Goal: Participate in discussion: Engage in conversation with other users on a specific topic

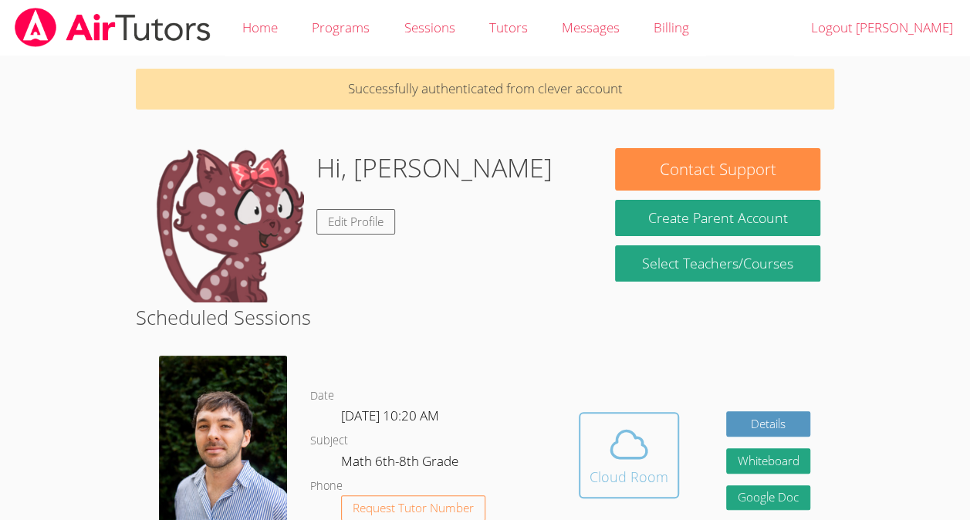
click at [642, 484] on div "Cloud Room" at bounding box center [628, 477] width 79 height 22
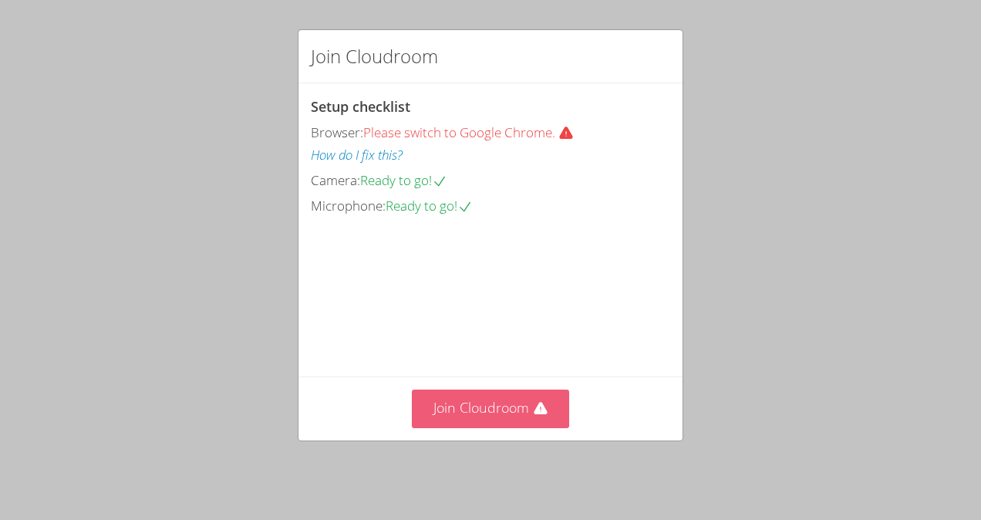
click at [497, 419] on button "Join Cloudroom" at bounding box center [491, 409] width 158 height 38
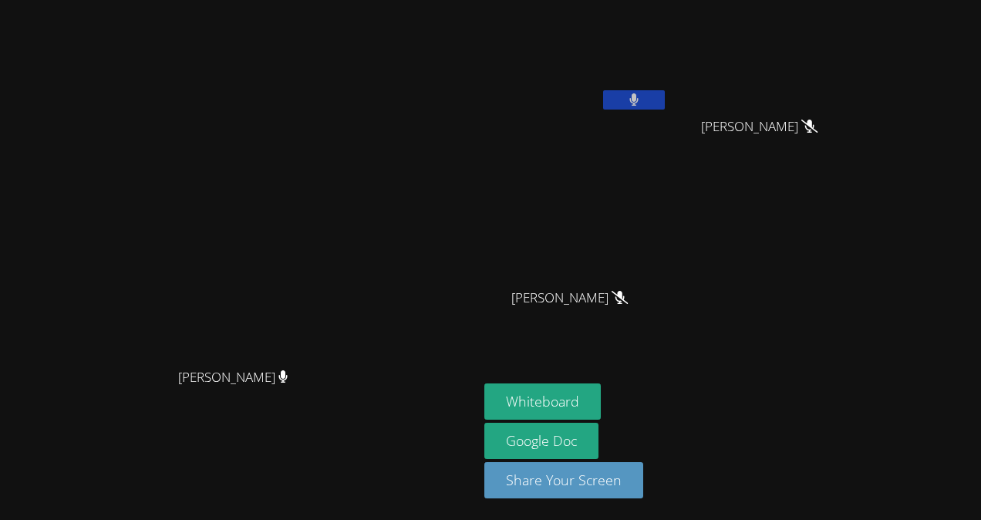
click at [639, 94] on icon at bounding box center [634, 99] width 10 height 13
click at [665, 103] on button at bounding box center [634, 99] width 62 height 19
click at [665, 105] on button at bounding box center [634, 99] width 62 height 19
click at [665, 103] on button at bounding box center [634, 99] width 62 height 19
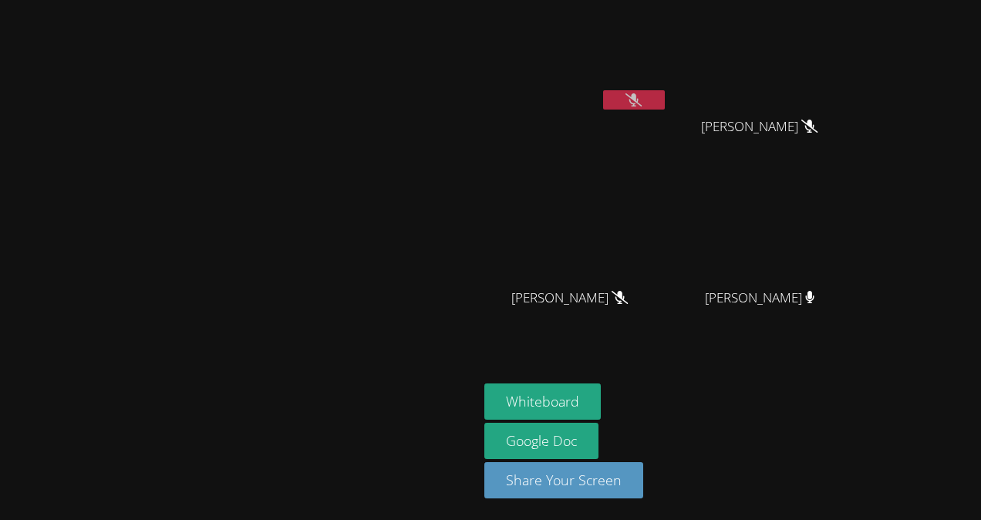
click at [642, 99] on icon at bounding box center [634, 99] width 16 height 13
click at [639, 98] on icon at bounding box center [633, 99] width 9 height 13
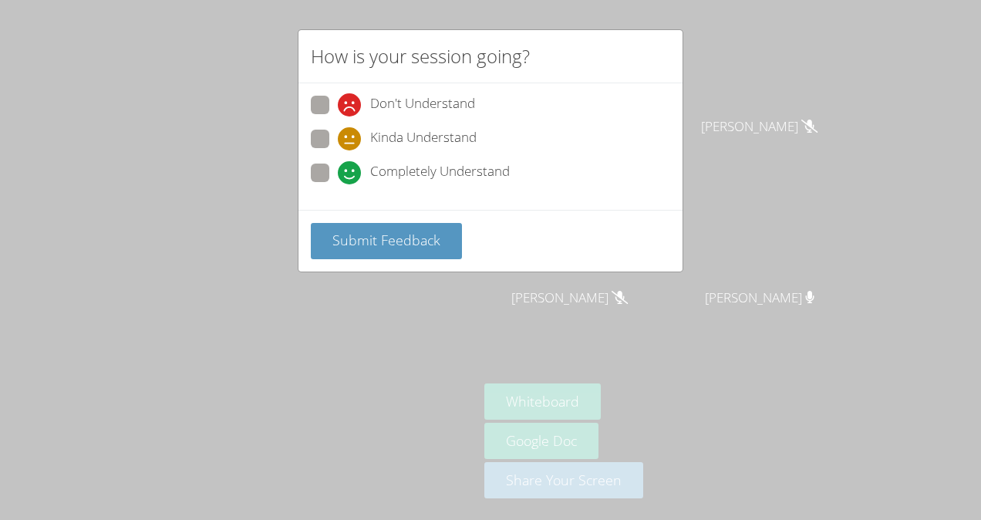
click at [383, 137] on span "Kinda Understand" at bounding box center [423, 138] width 106 height 23
click at [351, 137] on input "Kinda Understand" at bounding box center [344, 136] width 13 height 13
radio input "true"
click at [415, 236] on span "Submit Feedback" at bounding box center [386, 240] width 108 height 19
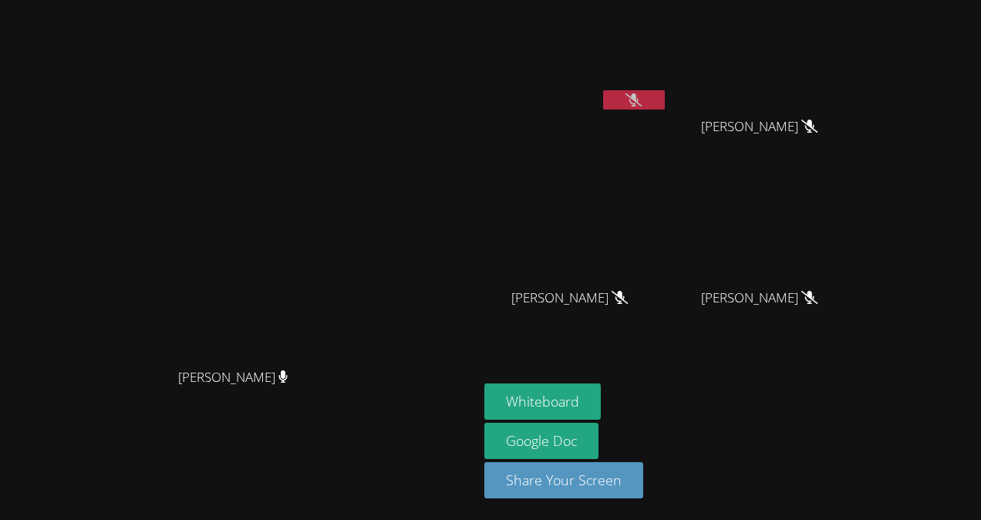
click at [665, 104] on button at bounding box center [634, 99] width 62 height 19
click at [665, 93] on button at bounding box center [634, 99] width 62 height 19
click at [642, 99] on icon at bounding box center [634, 99] width 16 height 13
click at [639, 100] on icon at bounding box center [634, 99] width 10 height 13
click at [665, 97] on button at bounding box center [634, 99] width 62 height 19
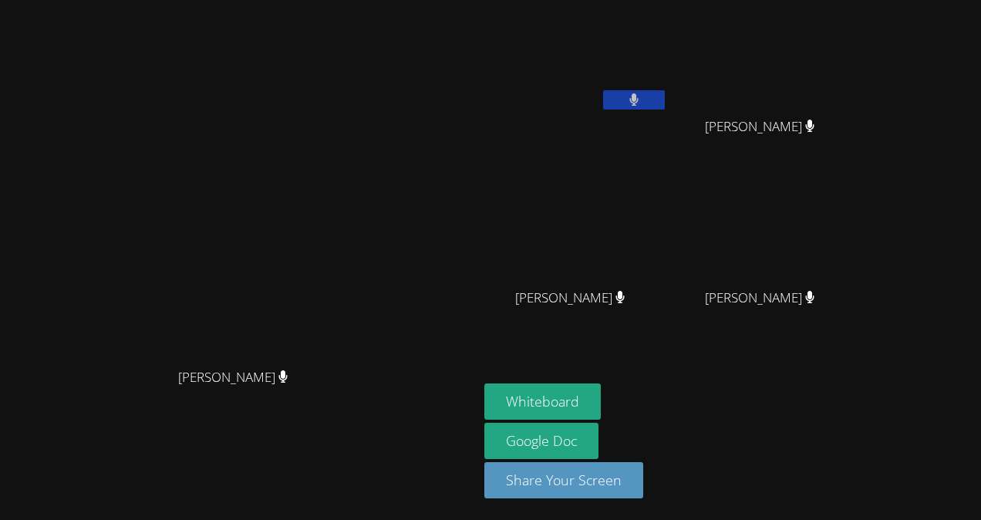
click at [665, 97] on button at bounding box center [634, 99] width 62 height 19
